Goal: Use online tool/utility: Utilize a website feature to perform a specific function

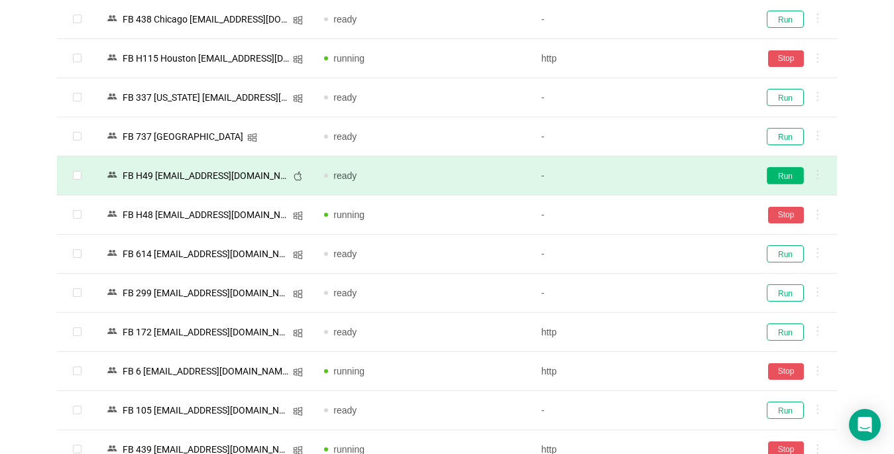
scroll to position [2916, 0]
click at [791, 176] on button "Run" at bounding box center [785, 175] width 37 height 17
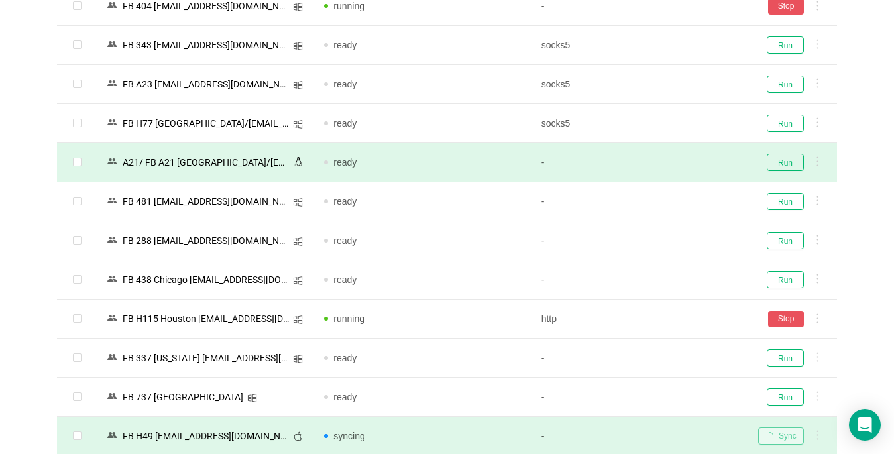
scroll to position [2651, 0]
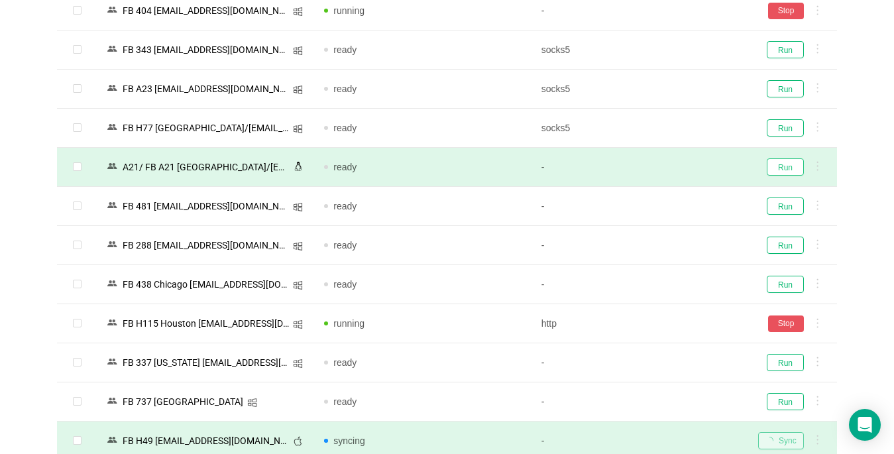
click at [781, 170] on button "Run" at bounding box center [785, 166] width 37 height 17
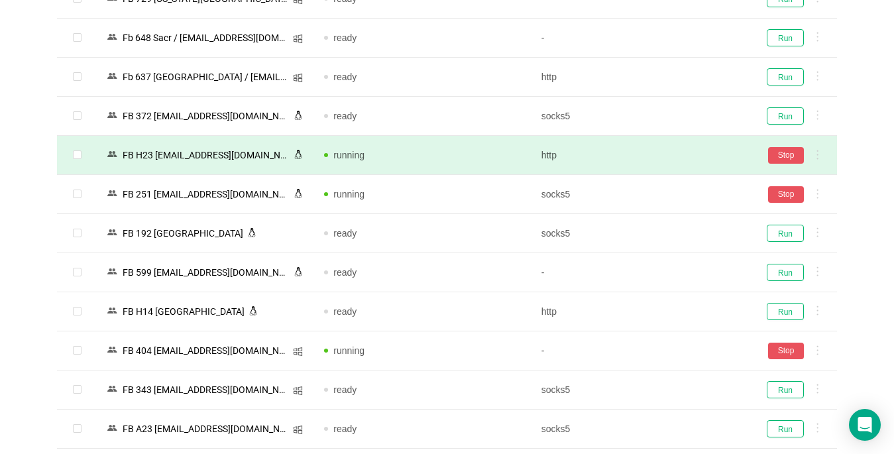
scroll to position [2253, 0]
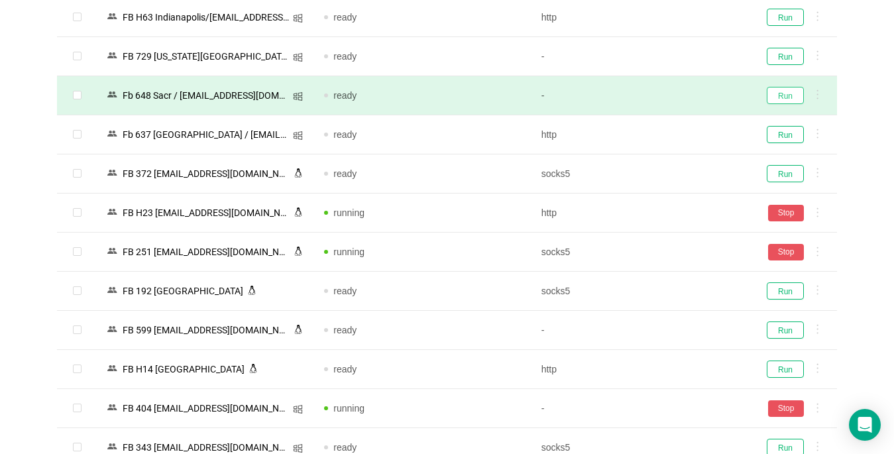
click at [780, 97] on button "Run" at bounding box center [785, 95] width 37 height 17
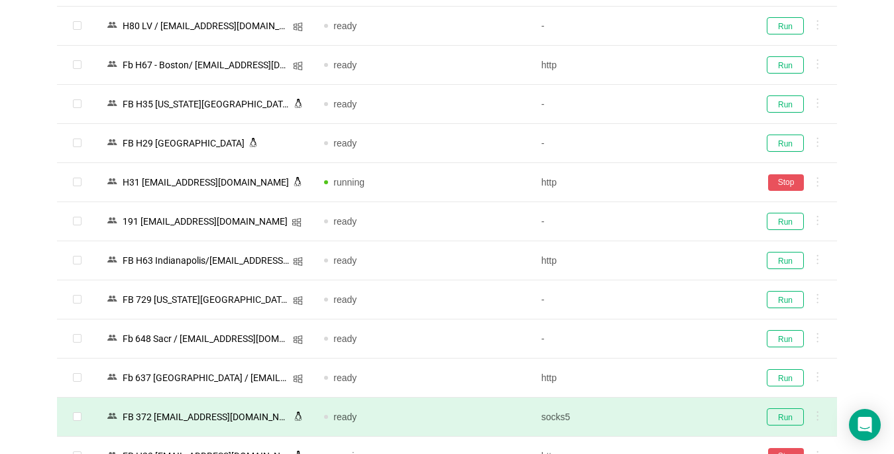
scroll to position [1988, 0]
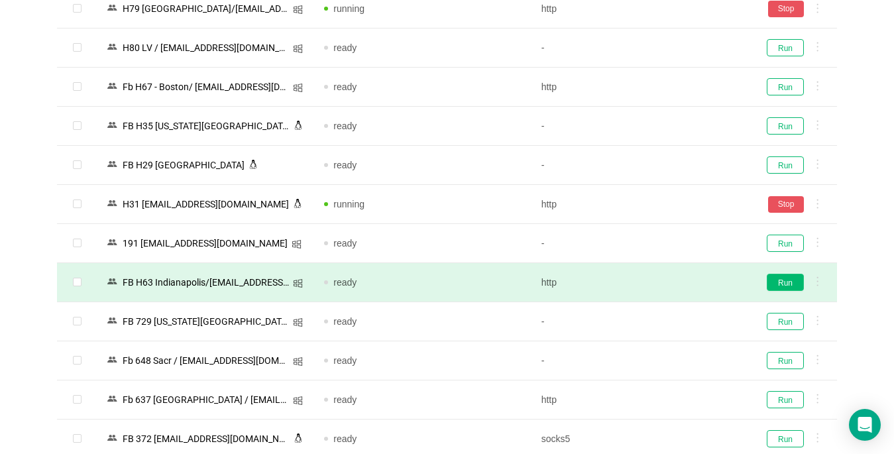
click at [786, 282] on button "Run" at bounding box center [785, 282] width 37 height 17
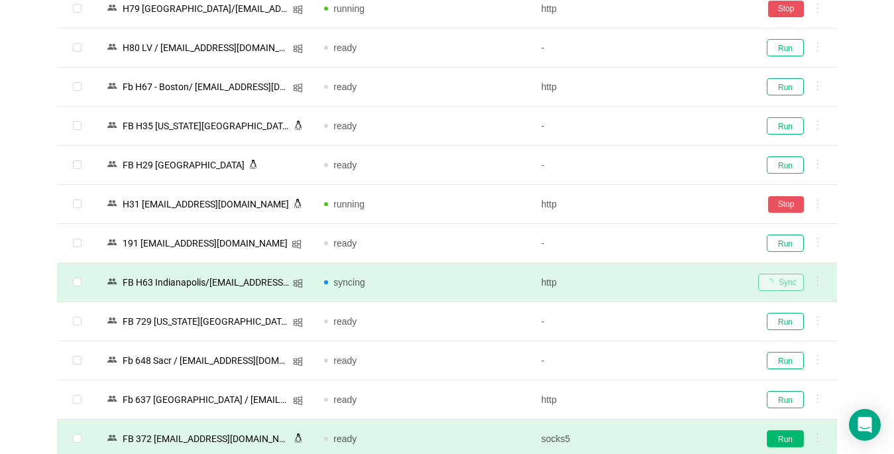
click at [788, 439] on button "Run" at bounding box center [785, 438] width 37 height 17
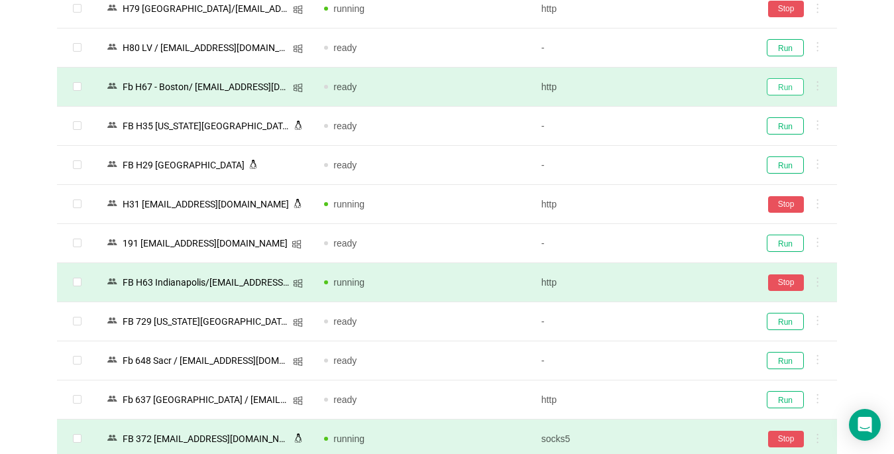
click at [781, 83] on button "Run" at bounding box center [785, 86] width 37 height 17
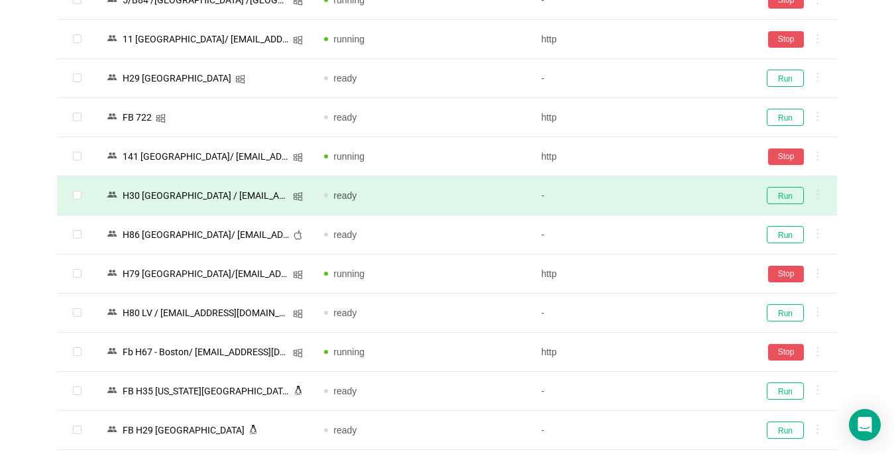
scroll to position [1524, 0]
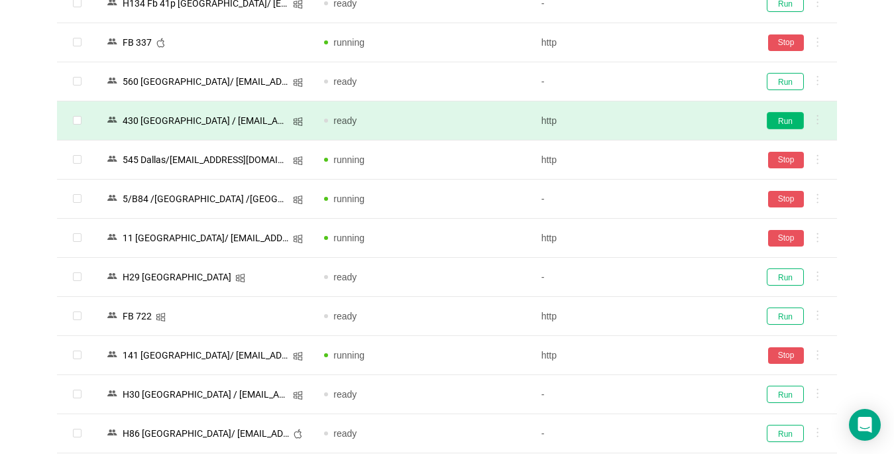
click at [783, 123] on button "Run" at bounding box center [785, 120] width 37 height 17
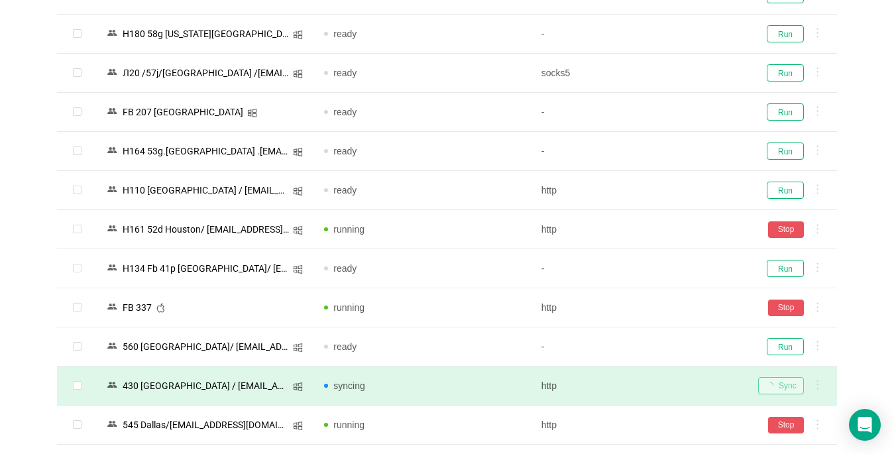
scroll to position [994, 0]
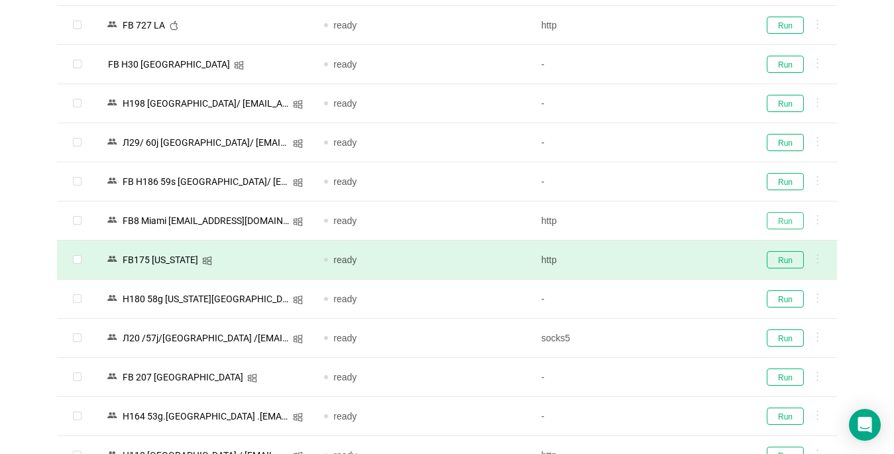
click at [781, 221] on button "Run" at bounding box center [785, 220] width 37 height 17
click at [791, 250] on td "Run" at bounding box center [792, 260] width 89 height 39
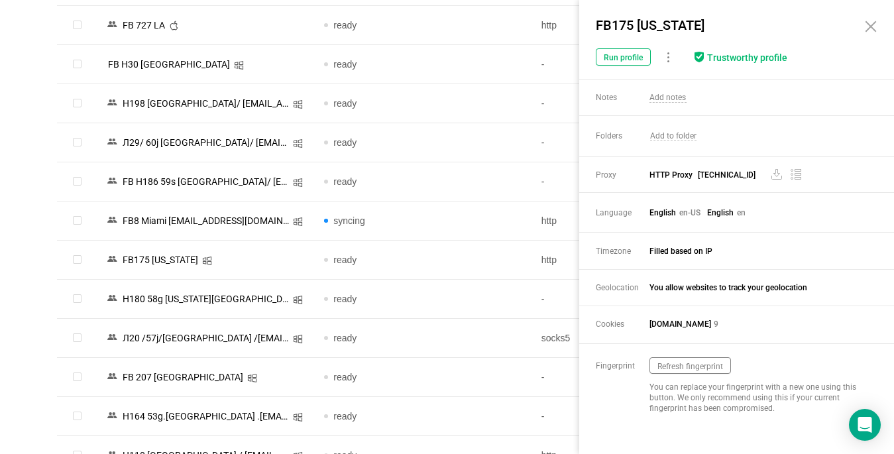
drag, startPoint x: 867, startPoint y: 30, endPoint x: 875, endPoint y: 26, distance: 8.3
click at [866, 30] on icon at bounding box center [871, 27] width 16 height 16
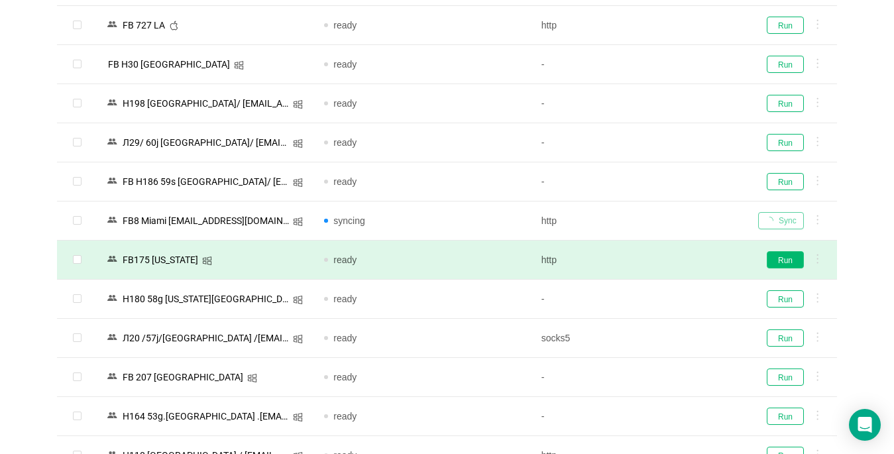
click at [789, 261] on button "Run" at bounding box center [785, 259] width 37 height 17
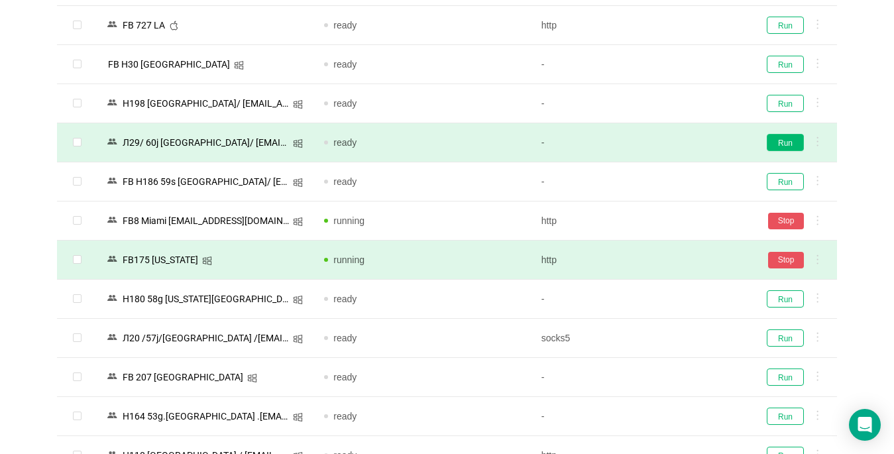
click at [787, 138] on button "Run" at bounding box center [785, 142] width 37 height 17
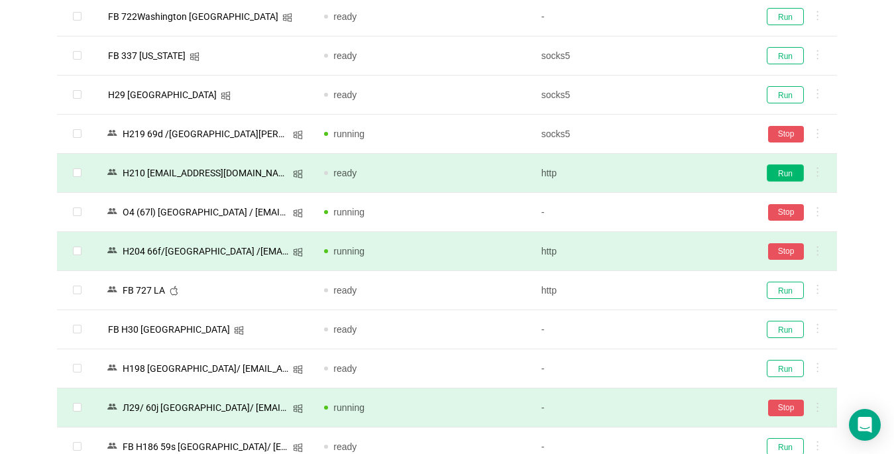
click at [781, 173] on button "Run" at bounding box center [785, 172] width 37 height 17
